Goal: Obtain resource: Obtain resource

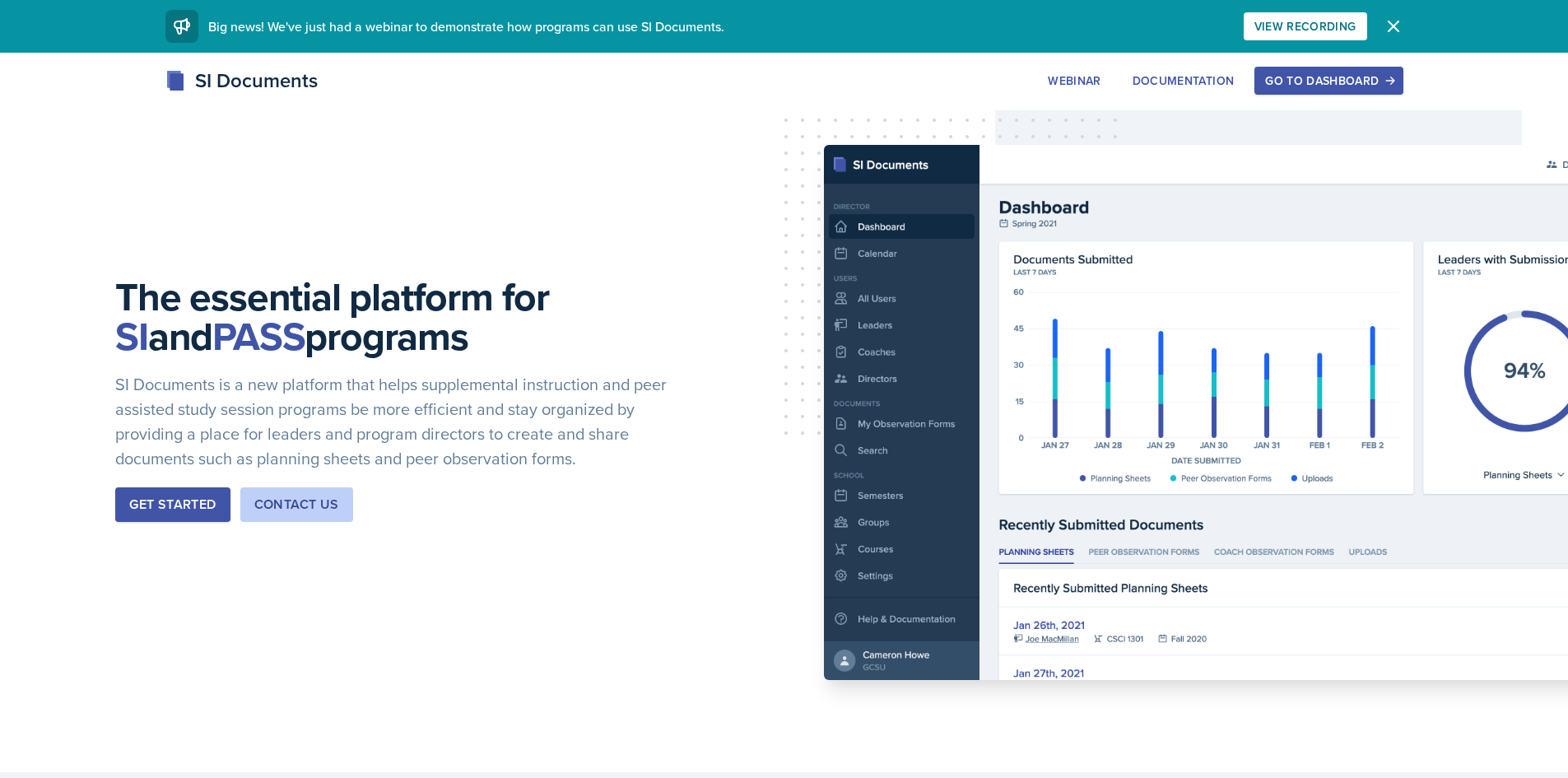
click at [1353, 71] on button "Go to Dashboard" at bounding box center [1329, 81] width 149 height 28
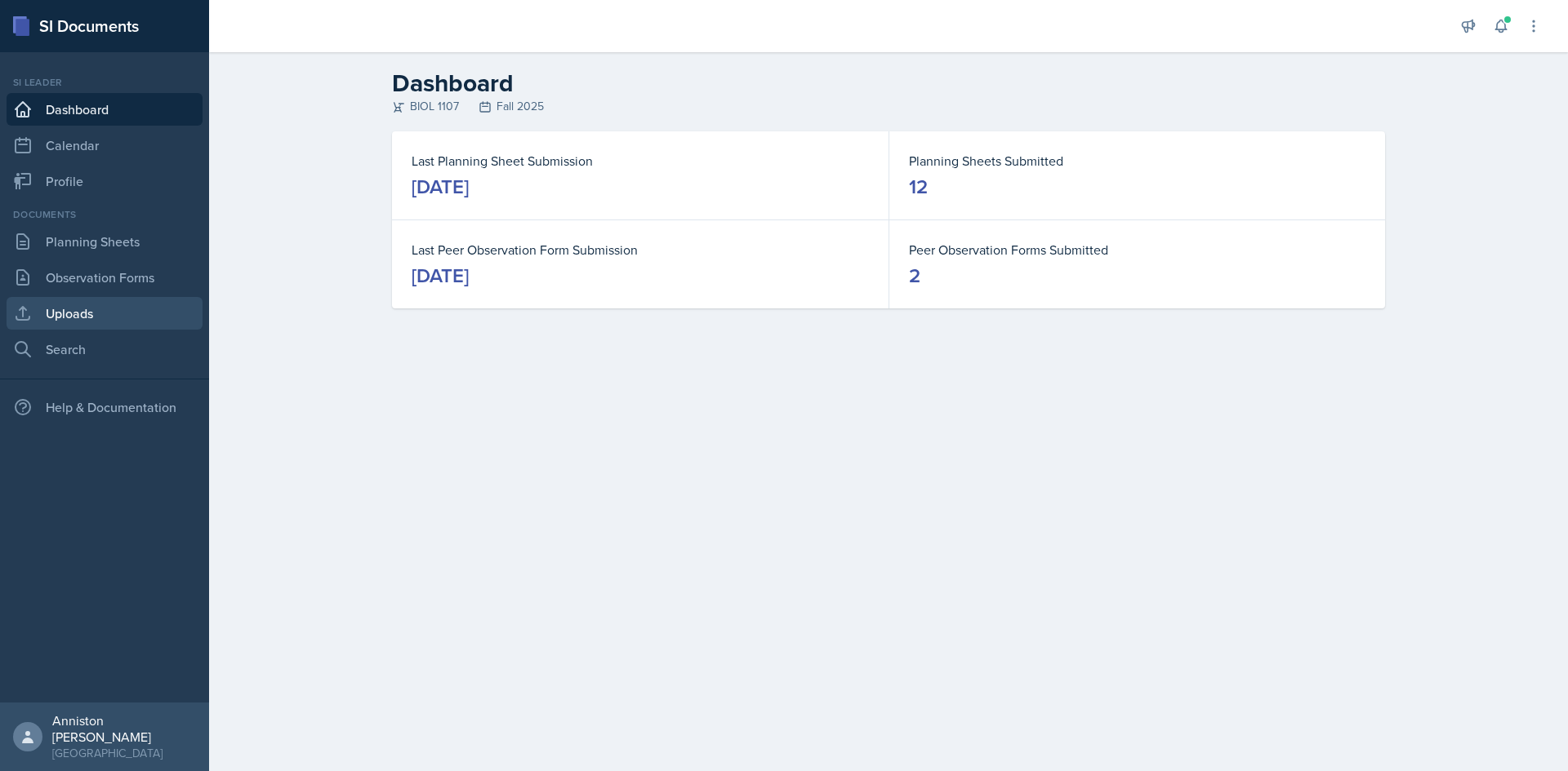
click at [87, 310] on link "Uploads" at bounding box center [104, 314] width 196 height 33
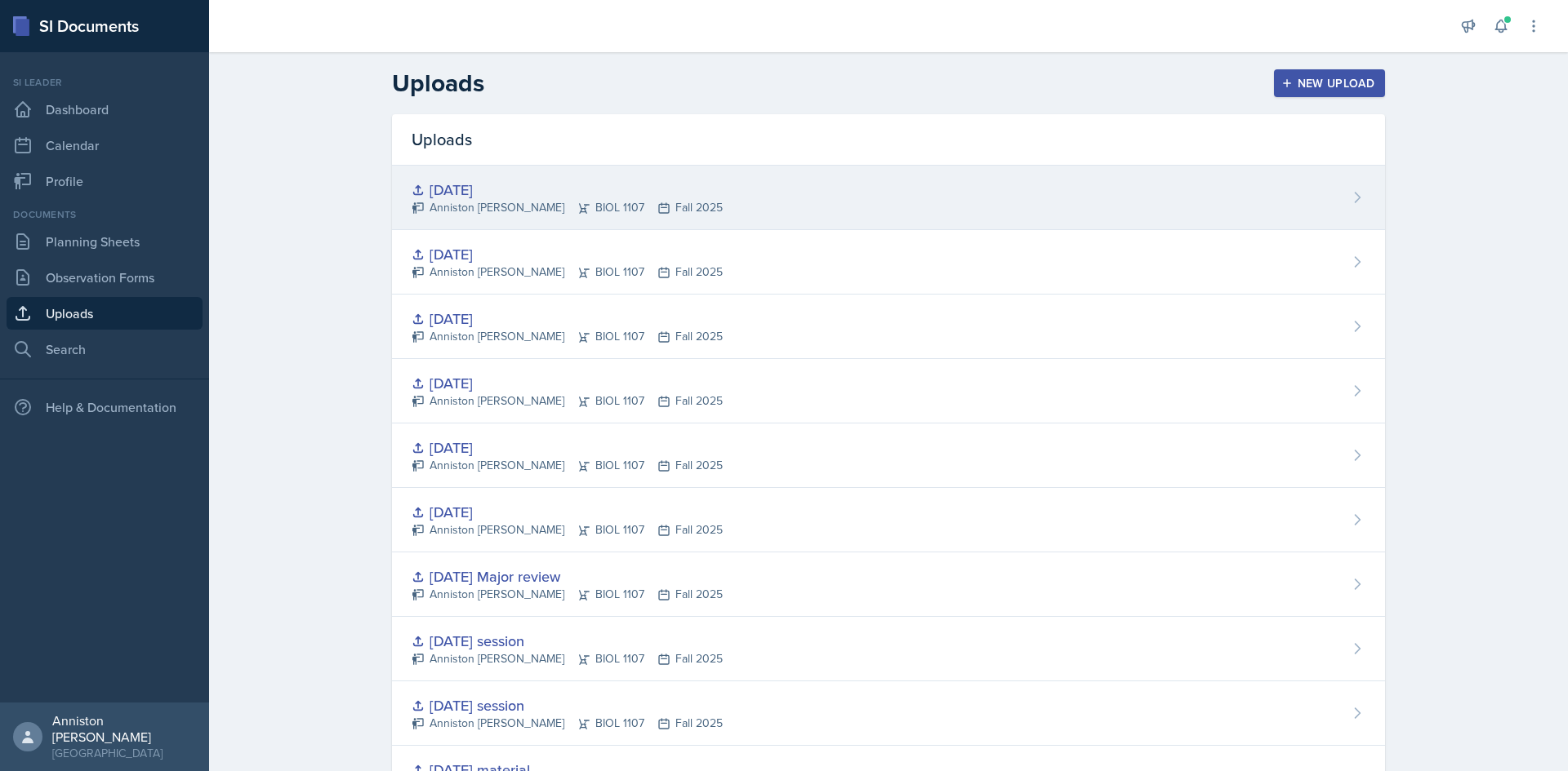
click at [901, 188] on div "[DATE] Anniston [PERSON_NAME] BIOL 1107 Fall 2025" at bounding box center [889, 197] width 993 height 65
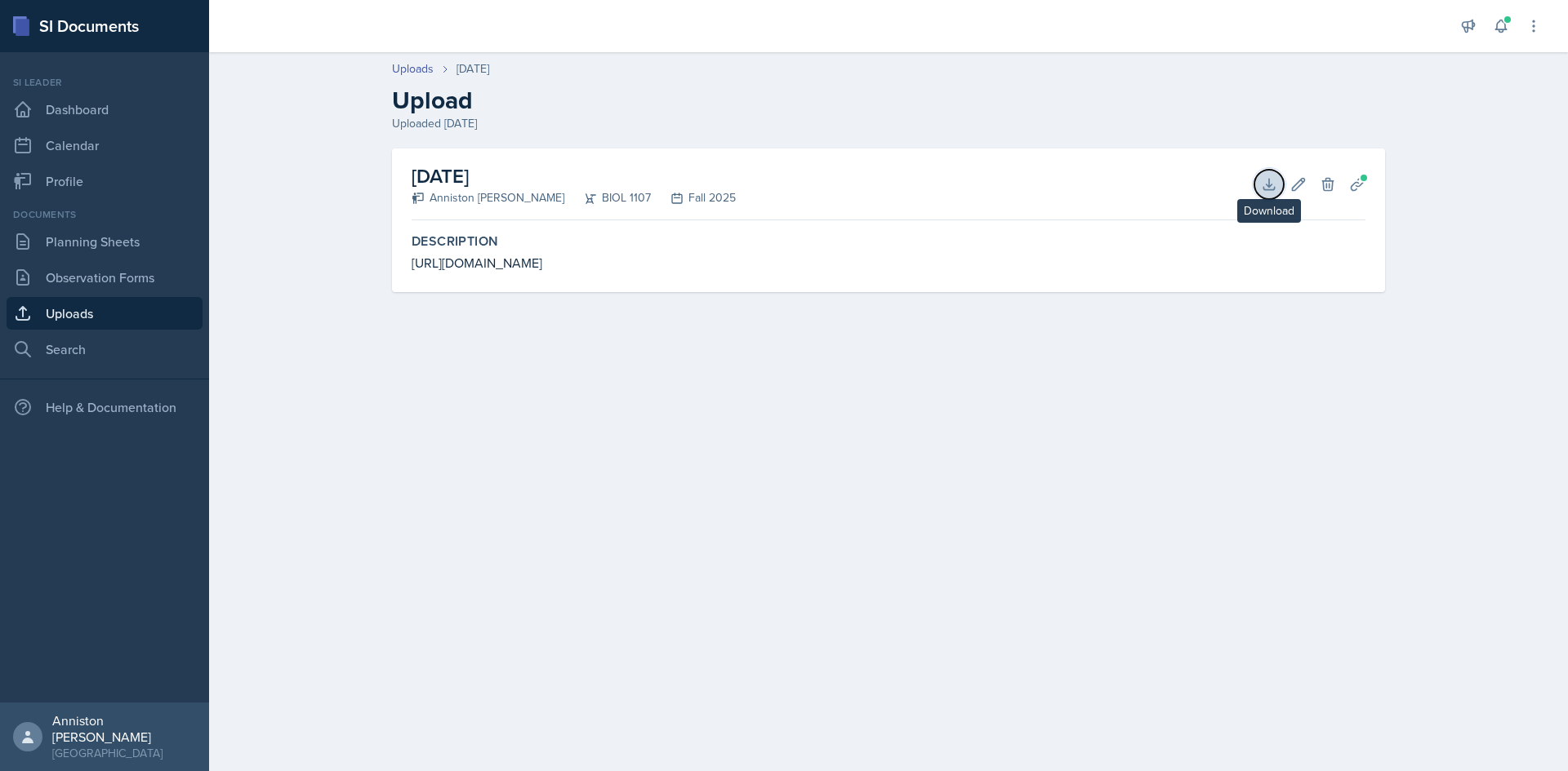
click at [1271, 188] on icon at bounding box center [1269, 185] width 16 height 16
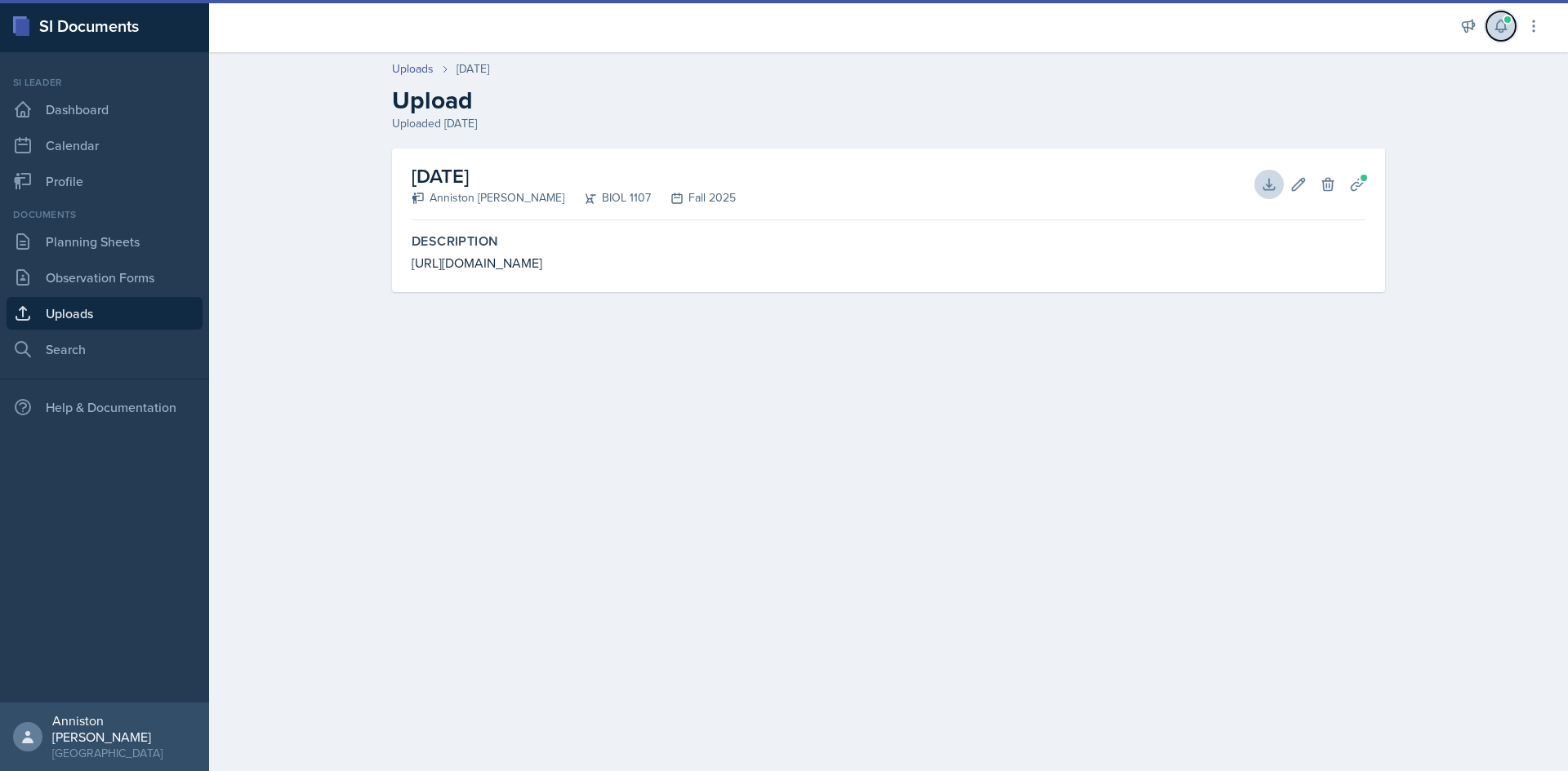
click at [1502, 28] on icon at bounding box center [1501, 26] width 16 height 16
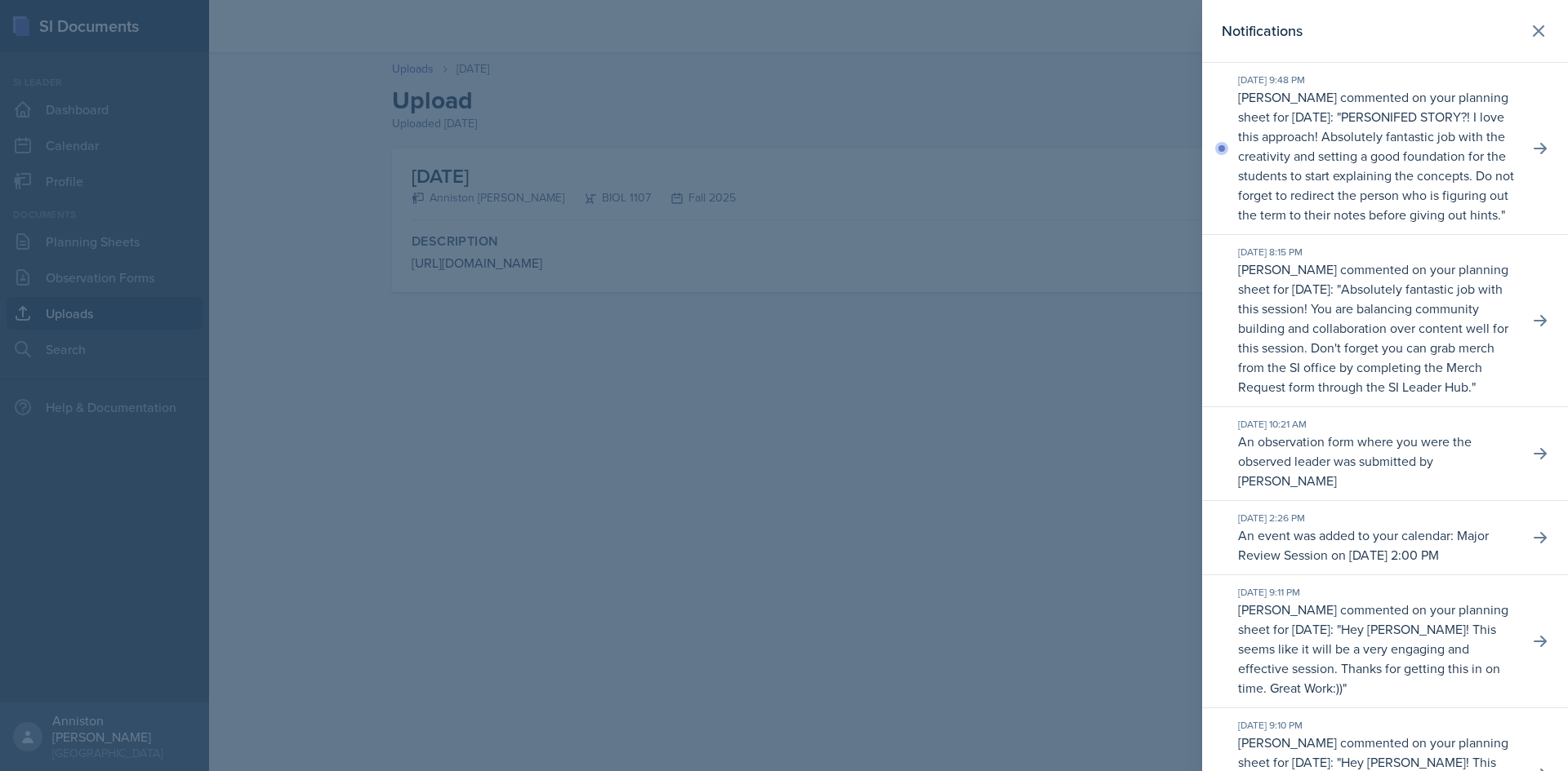
click at [944, 426] on div at bounding box center [784, 386] width 1568 height 771
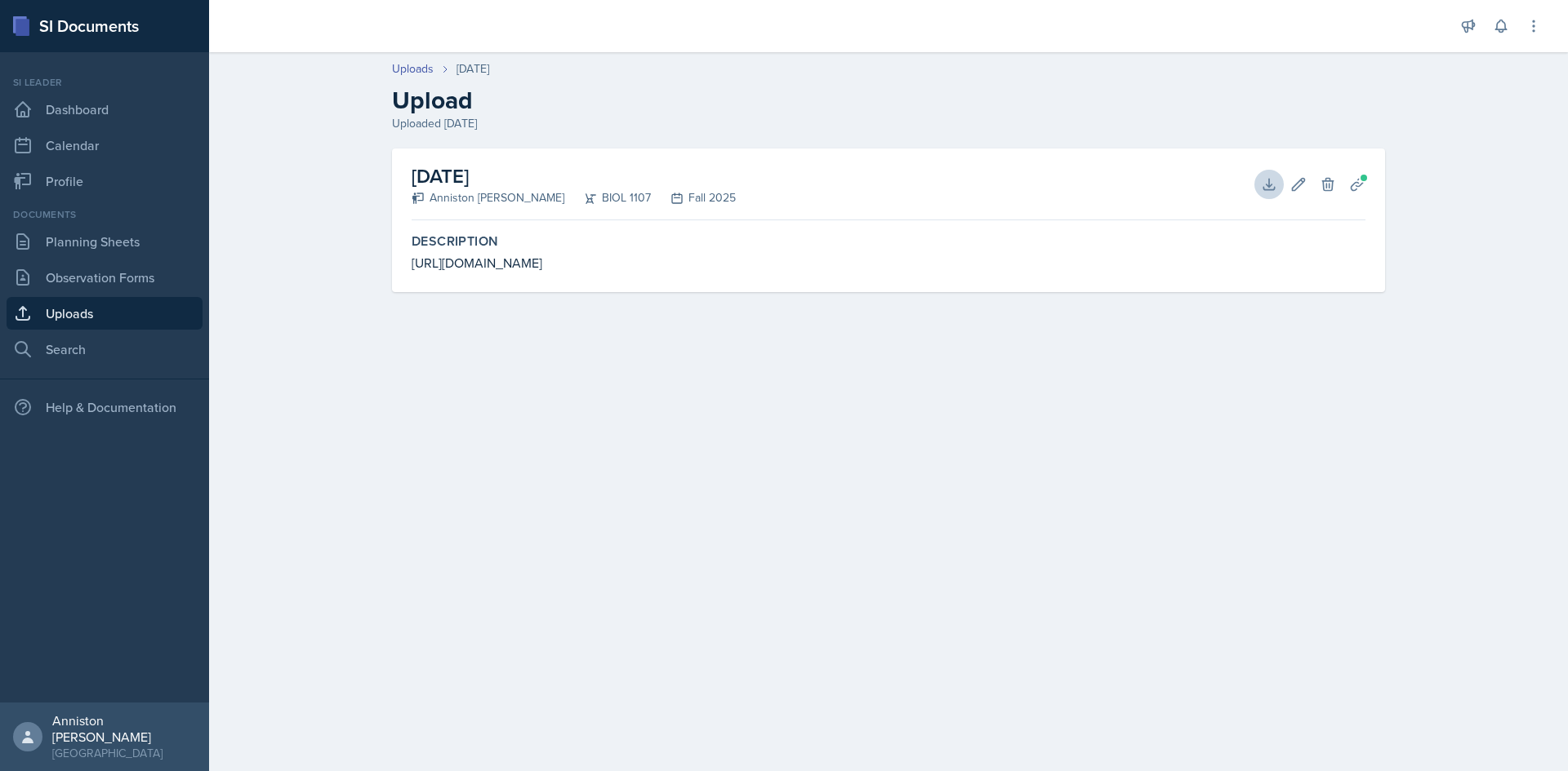
drag, startPoint x: 402, startPoint y: 265, endPoint x: 887, endPoint y: 294, distance: 485.9
click at [887, 294] on div "[DATE] Anniston [PERSON_NAME] BIOL 1107 Fall 2025 Download Edit Delete Planning…" at bounding box center [888, 239] width 1045 height 183
copy div "[URL][DOMAIN_NAME]"
